Goal: Transaction & Acquisition: Purchase product/service

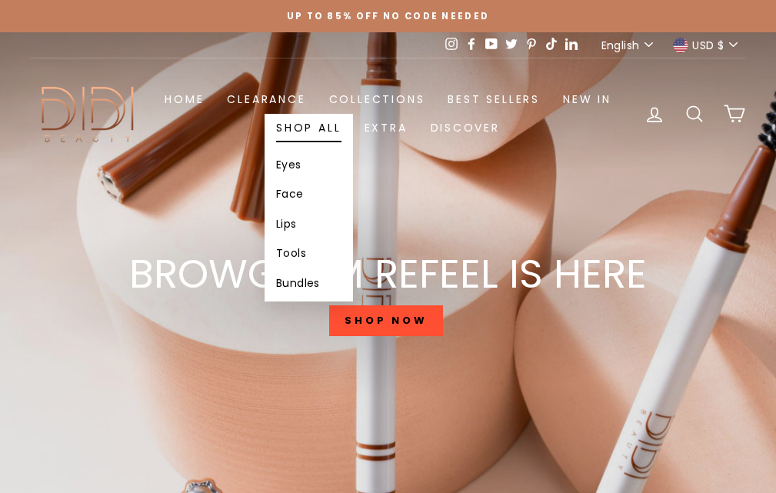
click at [310, 138] on link "Shop All" at bounding box center [309, 128] width 88 height 28
click at [311, 175] on link "Eyes" at bounding box center [309, 164] width 88 height 29
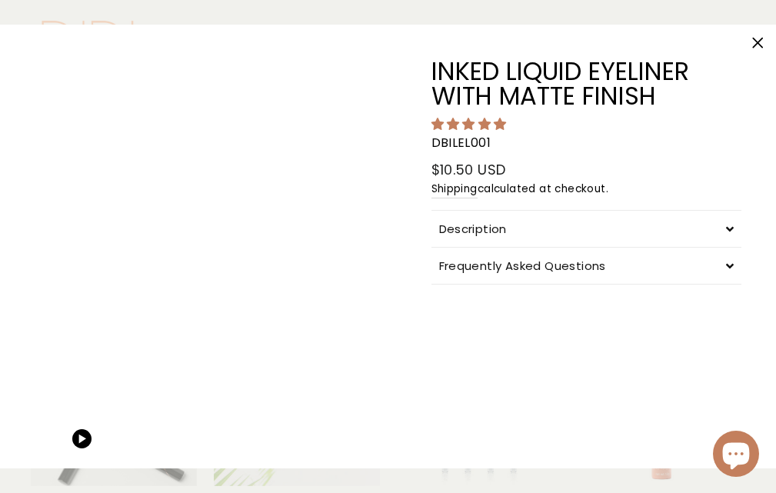
select select "******"
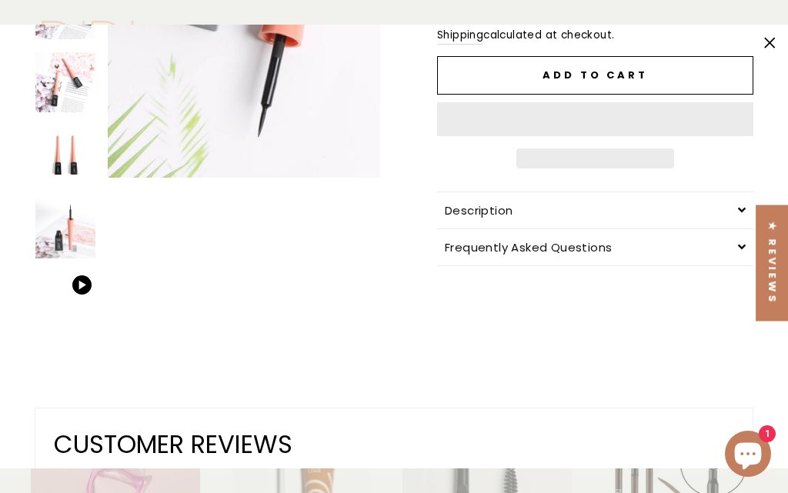
scroll to position [154, 0]
click at [628, 92] on button "Add to cart" at bounding box center [595, 75] width 316 height 38
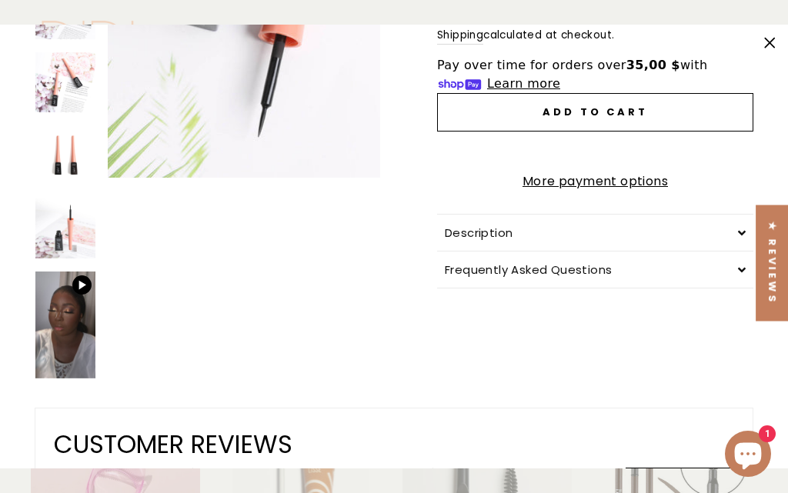
click at [626, 105] on span "Add to cart" at bounding box center [594, 112] width 105 height 15
click at [440, 152] on shop-pay-wallet-button at bounding box center [438, 149] width 3 height 18
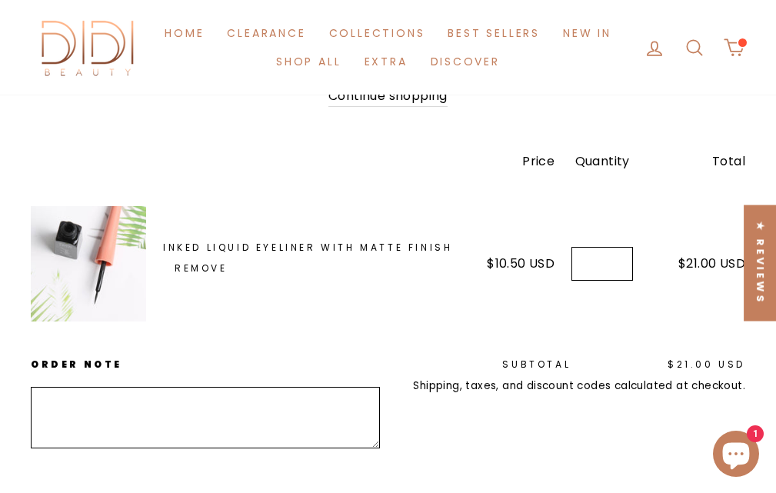
scroll to position [308, 0]
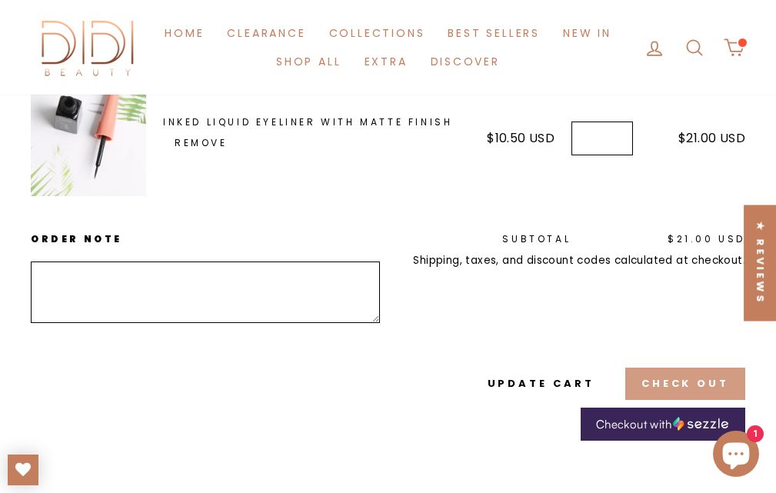
click at [695, 368] on button "Check out" at bounding box center [685, 384] width 120 height 32
